Goal: Information Seeking & Learning: Check status

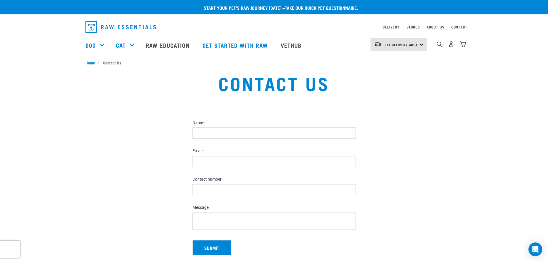
click at [421, 43] on div "Set Delivery Area [GEOGRAPHIC_DATA]" at bounding box center [398, 44] width 56 height 13
click at [396, 59] on link "[GEOGRAPHIC_DATA]" at bounding box center [397, 60] width 55 height 13
click at [420, 42] on div "North Island North Island South Island" at bounding box center [398, 44] width 56 height 13
click at [390, 26] on link "Delivery" at bounding box center [390, 27] width 17 height 2
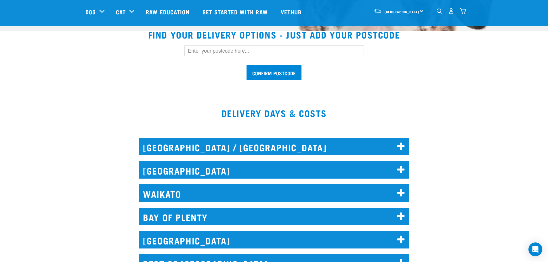
scroll to position [172, 0]
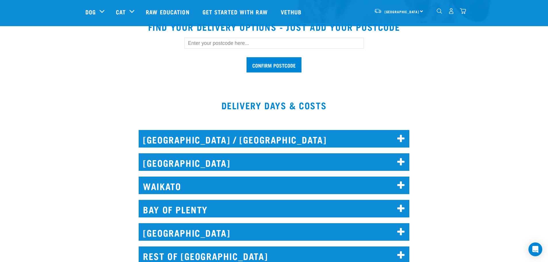
click at [252, 45] on input "text" at bounding box center [273, 43] width 179 height 11
type input "waiheke"
click at [279, 68] on input "Confirm postcode" at bounding box center [273, 64] width 55 height 15
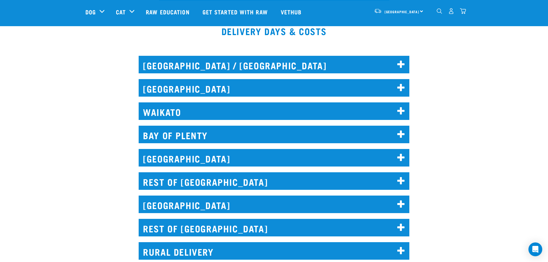
scroll to position [316, 0]
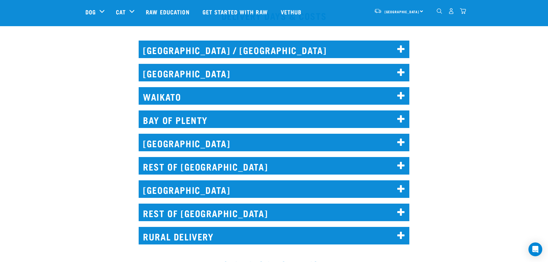
click at [400, 71] on icon at bounding box center [401, 72] width 8 height 9
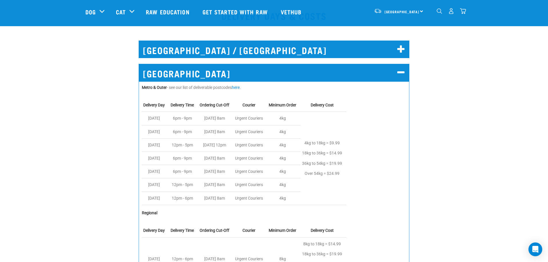
click at [402, 70] on icon at bounding box center [401, 72] width 8 height 9
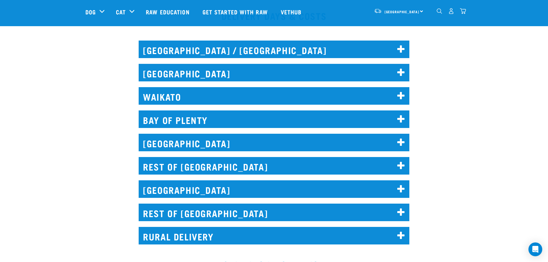
click at [398, 47] on icon at bounding box center [401, 49] width 8 height 9
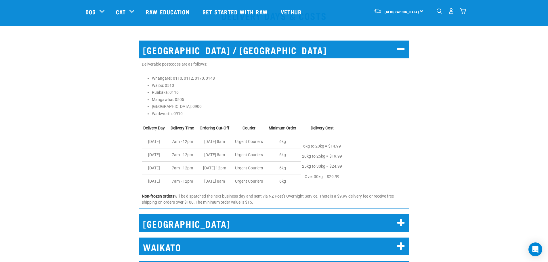
click at [398, 49] on icon at bounding box center [401, 49] width 8 height 9
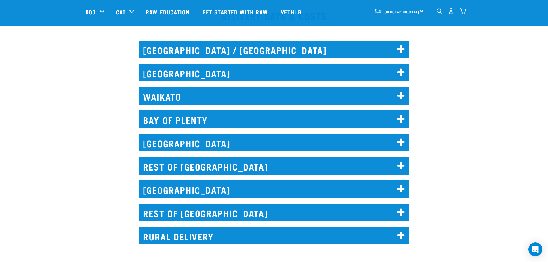
click at [402, 70] on icon at bounding box center [401, 72] width 8 height 9
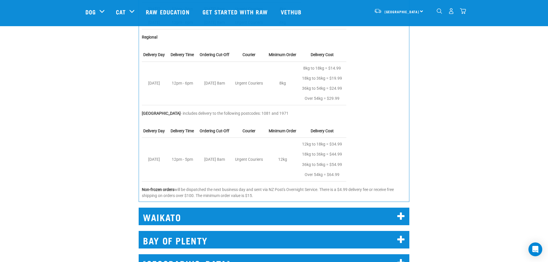
scroll to position [489, 0]
